Goal: Task Accomplishment & Management: Use online tool/utility

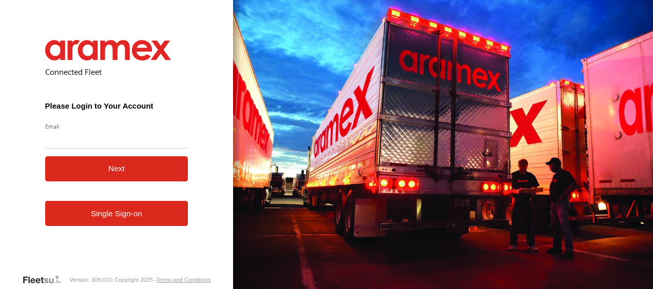
type input "**********"
click at [112, 173] on button "Next" at bounding box center [116, 169] width 143 height 25
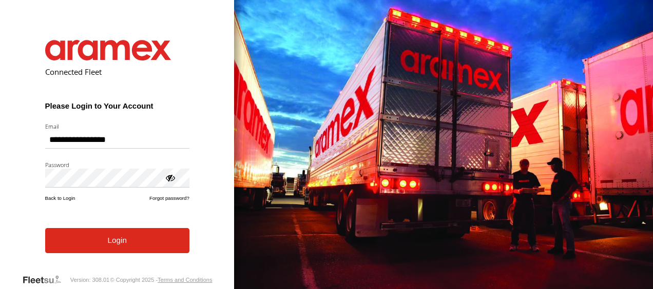
click at [113, 240] on button "Login" at bounding box center [117, 240] width 144 height 25
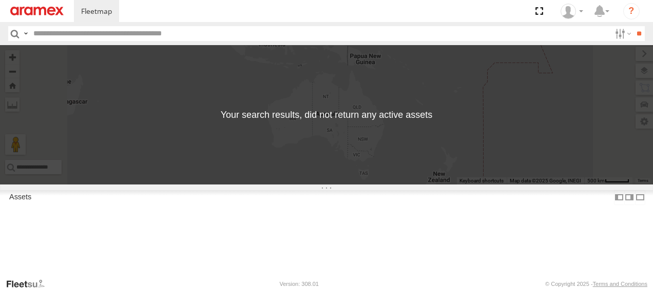
click at [10, 31] on input "button" at bounding box center [14, 33] width 13 height 15
click at [541, 13] on span at bounding box center [538, 11] width 21 height 22
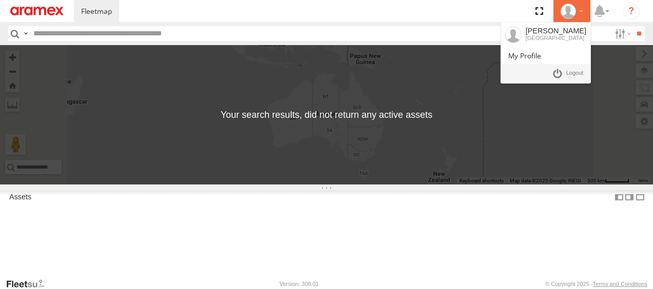
click at [582, 1] on li "REDA elmouni Morocco" at bounding box center [571, 11] width 37 height 22
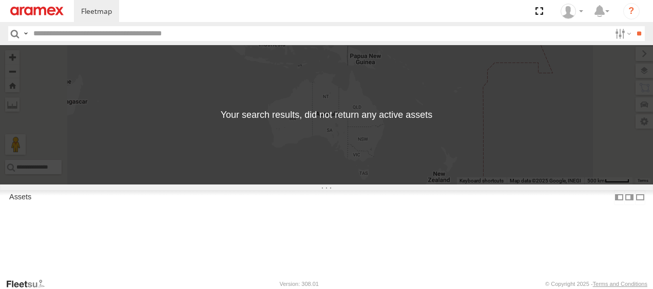
click at [471, 91] on div "← Move left → Move right ↑ Move up ↓ Move down + Zoom in - Zoom out Home Jump l…" at bounding box center [326, 115] width 653 height 140
click at [614, 34] on label at bounding box center [622, 33] width 22 height 15
click at [0, 0] on span "Moving" at bounding box center [0, 0] width 0 height 0
drag, startPoint x: 586, startPoint y: 53, endPoint x: 581, endPoint y: 59, distance: 7.6
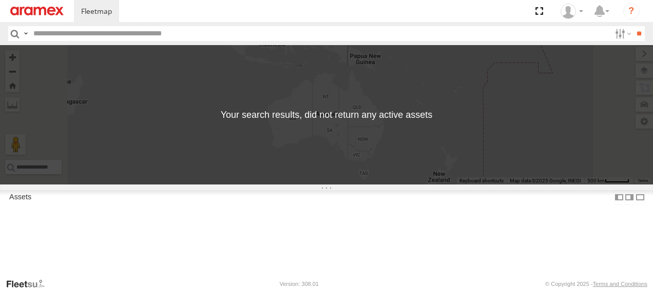
click at [611, 41] on label "Stationary" at bounding box center [611, 33] width 0 height 13
drag, startPoint x: 581, startPoint y: 59, endPoint x: 582, endPoint y: 50, distance: 8.4
click at [0, 0] on span "Moving" at bounding box center [0, 0] width 0 height 0
click at [0, 0] on span "Stationary" at bounding box center [0, 0] width 0 height 0
click at [0, 0] on span "Online" at bounding box center [0, 0] width 0 height 0
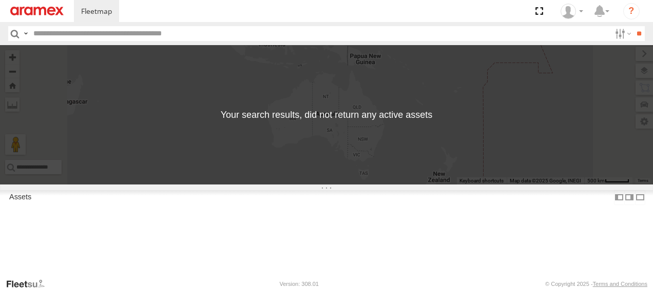
click at [0, 0] on span "Review" at bounding box center [0, 0] width 0 height 0
click at [0, 0] on span "Investigate" at bounding box center [0, 0] width 0 height 0
click at [0, 0] on span "Offline" at bounding box center [0, 0] width 0 height 0
click at [0, 0] on span "Not Deployed" at bounding box center [0, 0] width 0 height 0
click at [611, 41] on div "tesla" at bounding box center [611, 33] width 0 height 13
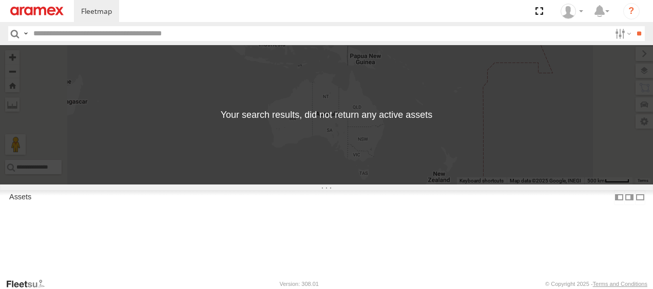
click at [0, 0] on span "Fes" at bounding box center [0, 0] width 0 height 0
click at [0, 0] on span "Oujda" at bounding box center [0, 0] width 0 height 0
click at [18, 34] on input "button" at bounding box center [14, 33] width 13 height 15
click at [635, 31] on input "**" at bounding box center [639, 33] width 12 height 15
click at [622, 32] on label at bounding box center [622, 33] width 22 height 15
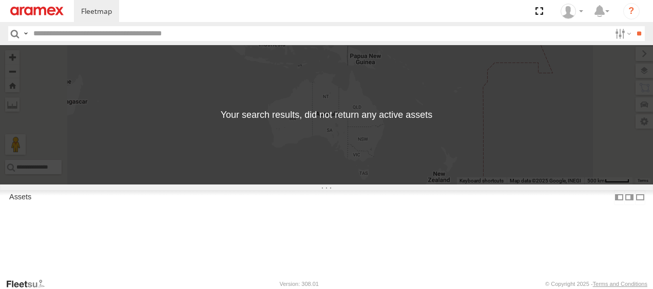
click at [0, 0] on span "Moving" at bounding box center [0, 0] width 0 height 0
click at [0, 0] on span "Stationary" at bounding box center [0, 0] width 0 height 0
click at [0, 0] on span "Online" at bounding box center [0, 0] width 0 height 0
click at [0, 0] on span "Review" at bounding box center [0, 0] width 0 height 0
click at [0, 0] on span "Investigate" at bounding box center [0, 0] width 0 height 0
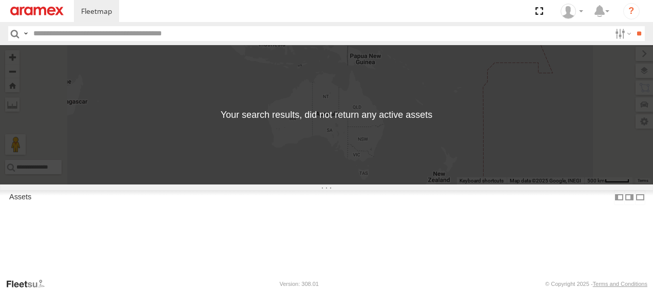
click at [0, 0] on span "Offline" at bounding box center [0, 0] width 0 height 0
click at [0, 0] on span "Not Deployed" at bounding box center [0, 0] width 0 height 0
click at [636, 30] on input "**" at bounding box center [639, 33] width 12 height 15
click at [615, 32] on label at bounding box center [622, 33] width 22 height 15
click at [0, 0] on span "Oujda" at bounding box center [0, 0] width 0 height 0
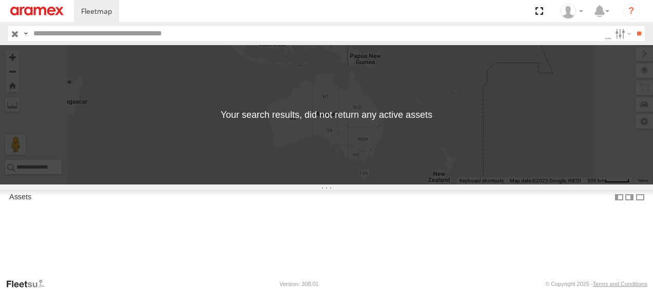
click at [0, 0] on span "Fes" at bounding box center [0, 0] width 0 height 0
click at [0, 0] on span "Car" at bounding box center [0, 0] width 0 height 0
click at [640, 39] on input "**" at bounding box center [639, 33] width 12 height 15
click at [613, 32] on label at bounding box center [622, 33] width 22 height 15
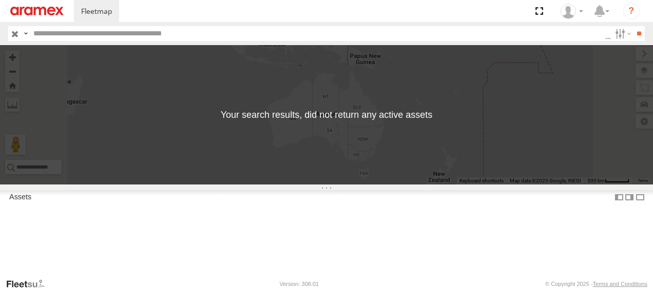
click at [605, 41] on div "Bus" at bounding box center [605, 33] width 0 height 13
click at [0, 0] on span "Truck" at bounding box center [0, 0] width 0 height 0
click at [605, 41] on div "Car" at bounding box center [605, 33] width 0 height 13
click at [0, 0] on span "Truck" at bounding box center [0, 0] width 0 height 0
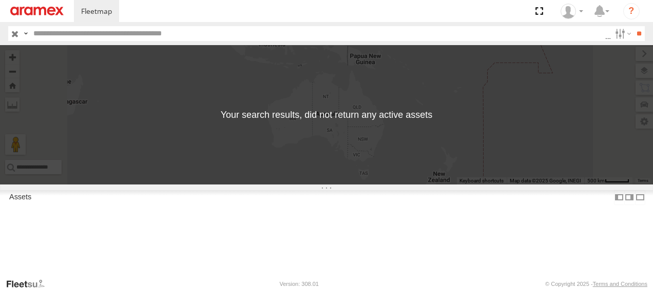
click at [0, 0] on span "Car" at bounding box center [0, 0] width 0 height 0
click at [0, 0] on span "Motorcycle" at bounding box center [0, 0] width 0 height 0
click at [0, 0] on span "tesla" at bounding box center [0, 0] width 0 height 0
click at [605, 41] on div "Van" at bounding box center [605, 33] width 0 height 13
click at [0, 0] on span "Ute" at bounding box center [0, 0] width 0 height 0
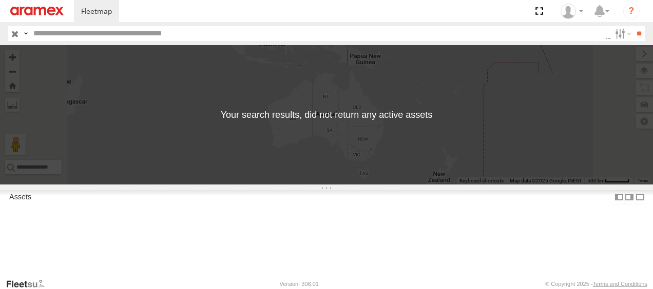
click at [0, 0] on span "Bin" at bounding box center [0, 0] width 0 height 0
click at [0, 0] on span "Static" at bounding box center [0, 0] width 0 height 0
click at [0, 0] on span "Pressure Cleaner" at bounding box center [0, 0] width 0 height 0
click at [605, 41] on div "Generator" at bounding box center [605, 33] width 0 height 13
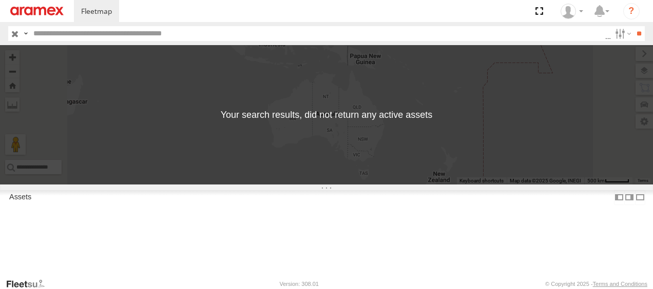
click at [0, 0] on span "Cool Room" at bounding box center [0, 0] width 0 height 0
click at [0, 0] on span "Generator" at bounding box center [0, 0] width 0 height 0
click at [0, 0] on span "Aeroplane" at bounding box center [0, 0] width 0 height 0
click at [0, 0] on span "Helicopter" at bounding box center [0, 0] width 0 height 0
click at [0, 0] on span "Camera" at bounding box center [0, 0] width 0 height 0
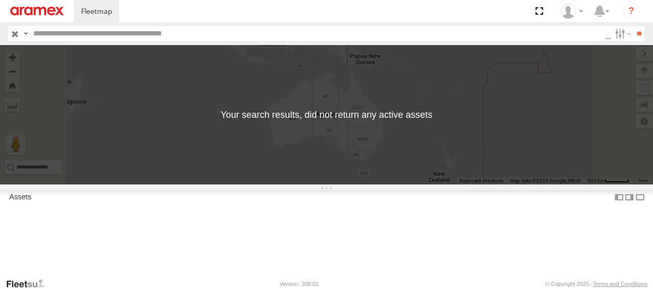
click at [0, 0] on span "Box Truck" at bounding box center [0, 0] width 0 height 0
click at [0, 0] on span "Bus" at bounding box center [0, 0] width 0 height 0
click at [0, 0] on span "Box Truck" at bounding box center [0, 0] width 0 height 0
click at [0, 0] on span "Van" at bounding box center [0, 0] width 0 height 0
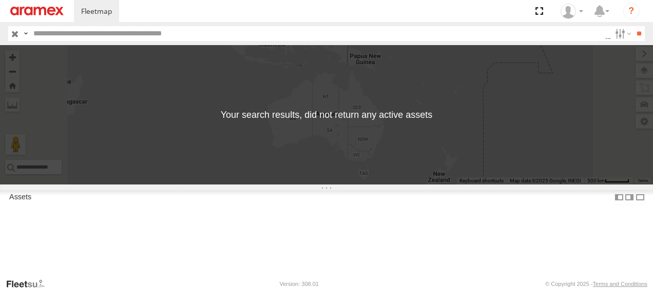
click at [0, 0] on span "Excavator" at bounding box center [0, 0] width 0 height 0
click at [0, 0] on span "Bobcat" at bounding box center [0, 0] width 0 height 0
click at [605, 41] on div "Excavator" at bounding box center [605, 33] width 0 height 13
click at [0, 0] on span "ForkLift" at bounding box center [0, 0] width 0 height 0
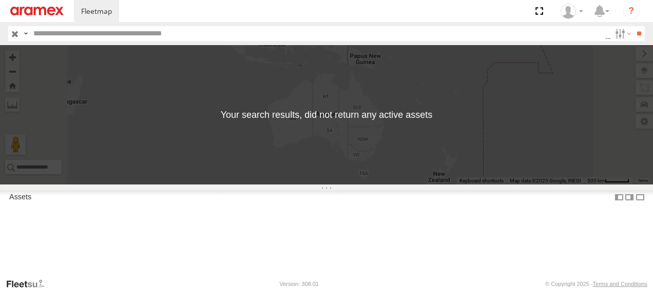
drag, startPoint x: 514, startPoint y: 179, endPoint x: 517, endPoint y: 189, distance: 10.9
click at [0, 0] on span "Phone" at bounding box center [0, 0] width 0 height 0
click at [605, 41] on div "ForkLift" at bounding box center [605, 33] width 0 height 13
click at [0, 0] on span "ForkLift" at bounding box center [0, 0] width 0 height 0
click at [0, 0] on span "Spot" at bounding box center [0, 0] width 0 height 0
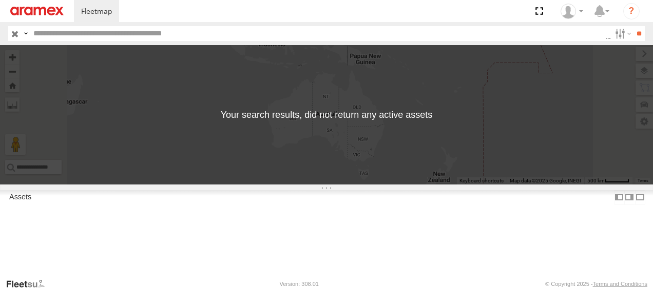
click at [0, 0] on span "Tablet" at bounding box center [0, 0] width 0 height 0
click at [0, 0] on span "Bin" at bounding box center [0, 0] width 0 height 0
click at [0, 0] on span "Bus Stop" at bounding box center [0, 0] width 0 height 0
click at [0, 0] on span "Park Bench" at bounding box center [0, 0] width 0 height 0
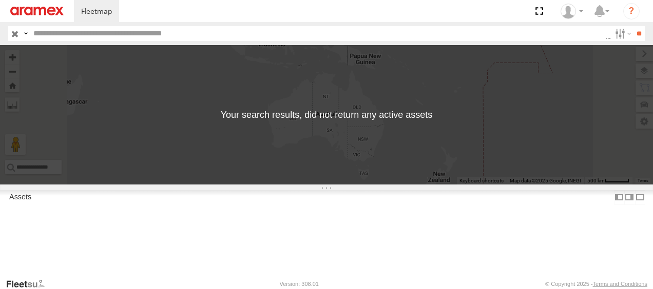
click at [0, 0] on span "Shelter" at bounding box center [0, 0] width 0 height 0
click at [0, 0] on span "Transport Cage" at bounding box center [0, 0] width 0 height 0
click at [0, 0] on span "Caravan" at bounding box center [0, 0] width 0 height 0
click at [0, 0] on span "Dolly" at bounding box center [0, 0] width 0 height 0
click at [0, 0] on span "Dry Trailer" at bounding box center [0, 0] width 0 height 0
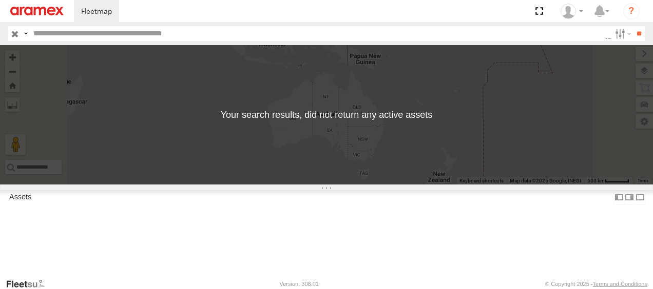
click at [605, 41] on div "Dry Trailer" at bounding box center [605, 33] width 0 height 13
click at [0, 0] on span "Trailer" at bounding box center [0, 0] width 0 height 0
click at [0, 0] on span "Boat" at bounding box center [0, 0] width 0 height 0
click at [0, 0] on span "Jet ski" at bounding box center [0, 0] width 0 height 0
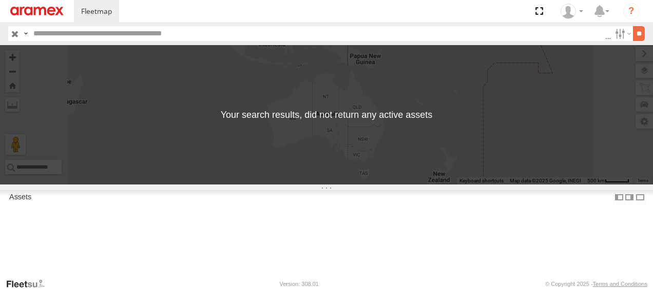
click at [634, 32] on input "**" at bounding box center [639, 33] width 12 height 15
click at [15, 32] on input "button" at bounding box center [14, 33] width 13 height 15
click at [624, 205] on label at bounding box center [629, 197] width 10 height 15
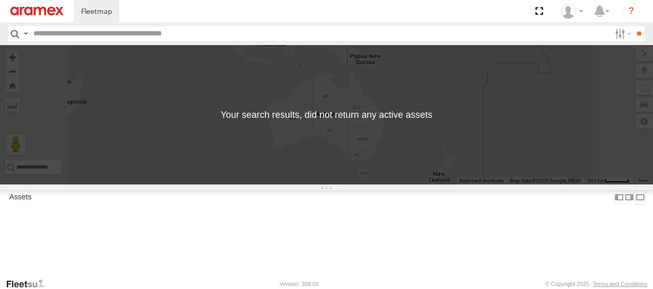
click at [641, 205] on label at bounding box center [640, 197] width 10 height 15
click at [592, 185] on div "← Move left → Move right ↑ Move up ↓ Move down + Zoom in - Zoom out Home Jump l…" at bounding box center [326, 115] width 653 height 140
click at [42, 14] on img at bounding box center [36, 11] width 53 height 9
click at [16, 38] on input "button" at bounding box center [14, 33] width 13 height 15
click at [0, 0] on label at bounding box center [0, 0] width 0 height 0
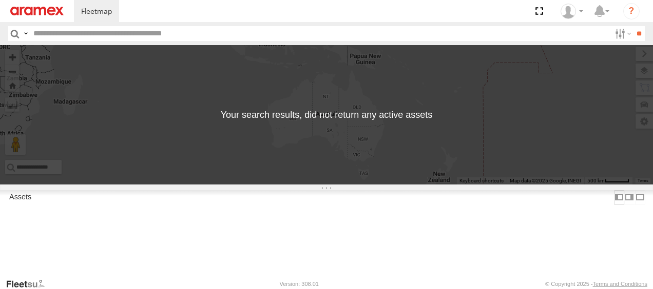
click at [624, 205] on label at bounding box center [619, 197] width 10 height 15
click at [624, 205] on label at bounding box center [629, 197] width 10 height 15
click at [641, 205] on label at bounding box center [640, 197] width 10 height 15
click at [0, 0] on label at bounding box center [0, 0] width 0 height 0
click at [633, 33] on input "**" at bounding box center [639, 33] width 12 height 15
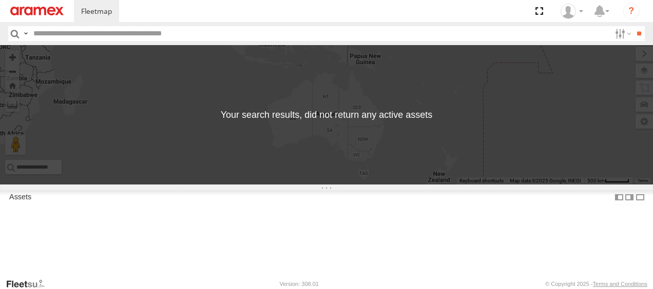
click at [12, 41] on input "button" at bounding box center [14, 33] width 13 height 15
